Goal: Transaction & Acquisition: Purchase product/service

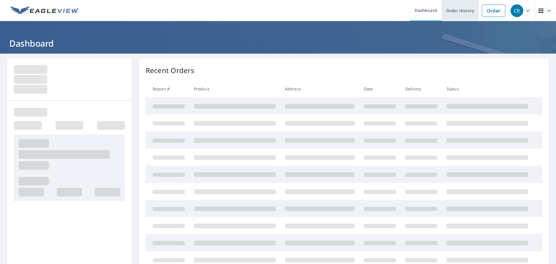
click at [463, 11] on link "Order History" at bounding box center [459, 10] width 37 height 21
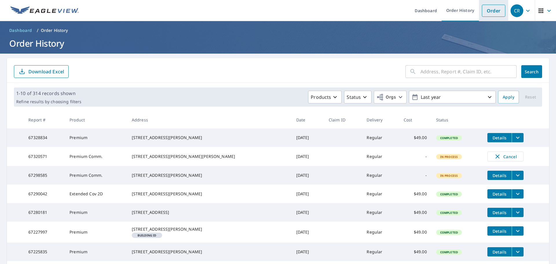
click at [492, 13] on link "Order" at bounding box center [492, 11] width 23 height 12
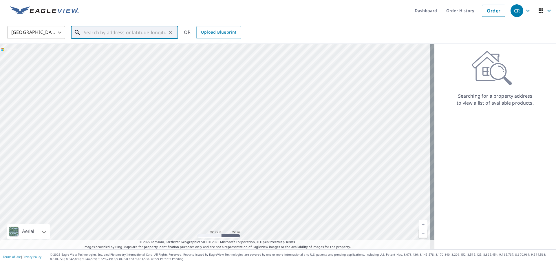
click at [94, 32] on input "text" at bounding box center [125, 32] width 82 height 16
click at [127, 54] on p "Cumming, GA 30041" at bounding box center [127, 56] width 91 height 6
type input "[STREET_ADDRESS][PERSON_NAME]"
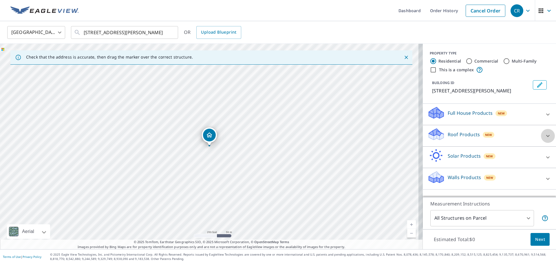
click at [544, 134] on icon at bounding box center [547, 135] width 7 height 7
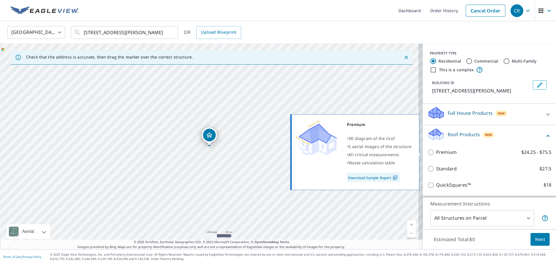
click at [430, 151] on input "Premium $24.25 - $75.5" at bounding box center [431, 152] width 9 height 7
checkbox input "true"
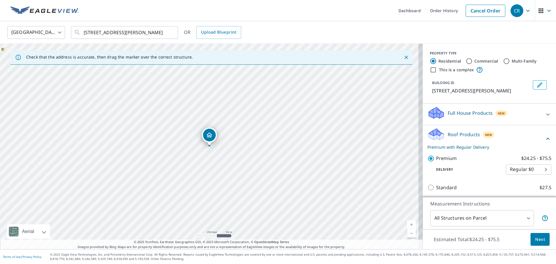
click at [537, 236] on span "Next" at bounding box center [540, 239] width 10 height 7
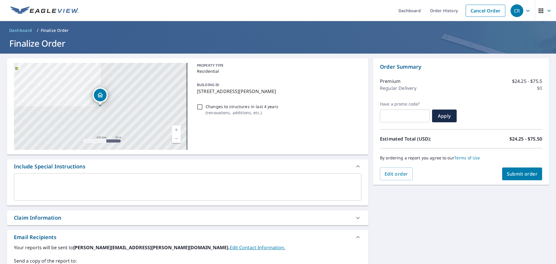
click at [520, 173] on span "Submit order" at bounding box center [521, 173] width 31 height 6
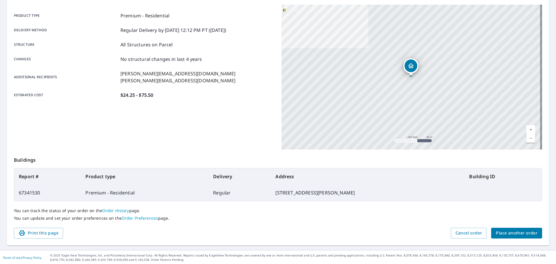
scroll to position [77, 0]
